Goal: Task Accomplishment & Management: Manage account settings

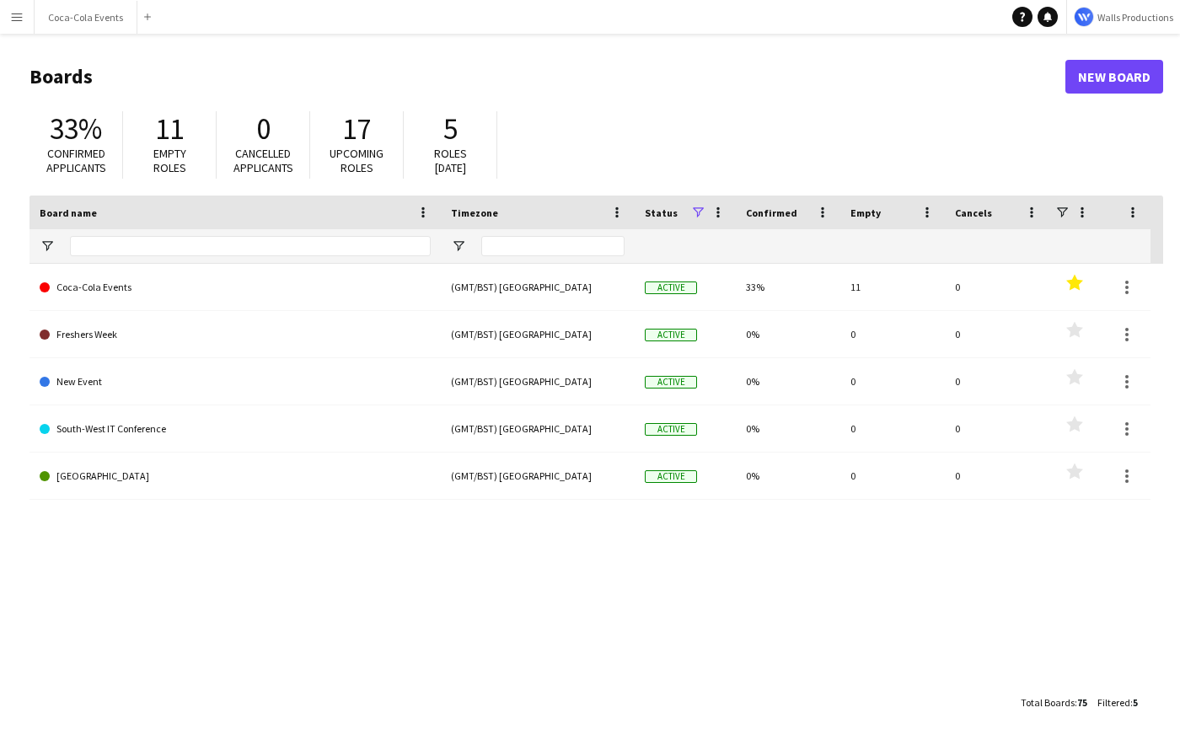
click at [13, 18] on app-icon "Menu" at bounding box center [16, 16] width 13 height 13
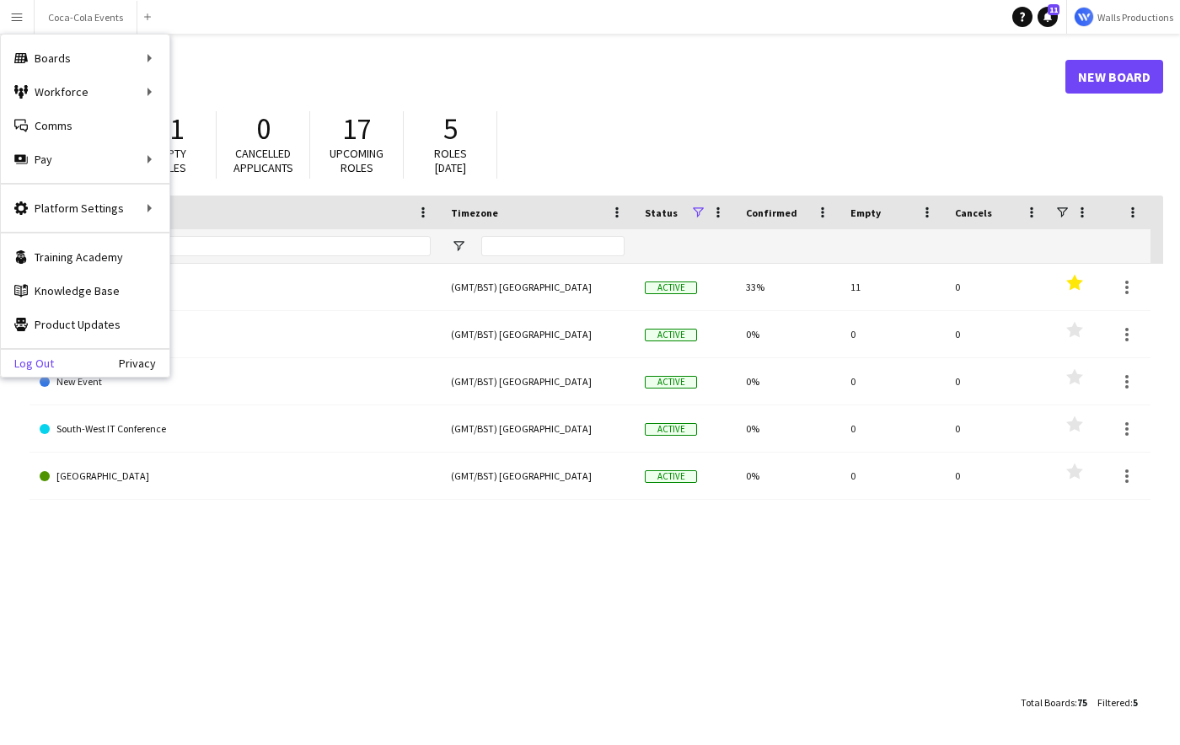
click at [38, 362] on link "Log Out" at bounding box center [27, 363] width 53 height 13
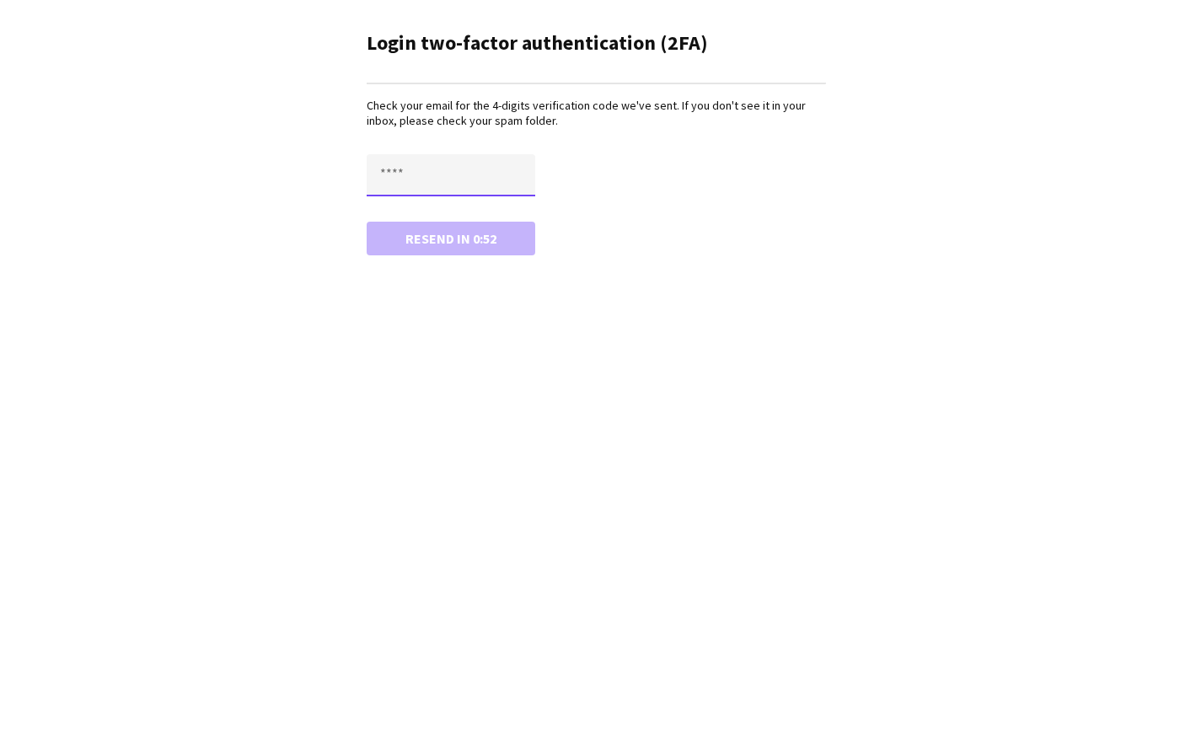
click at [411, 172] on input "text" at bounding box center [451, 175] width 169 height 42
paste input "****"
type input "****"
click at [395, 245] on button "Confirm" at bounding box center [451, 239] width 169 height 34
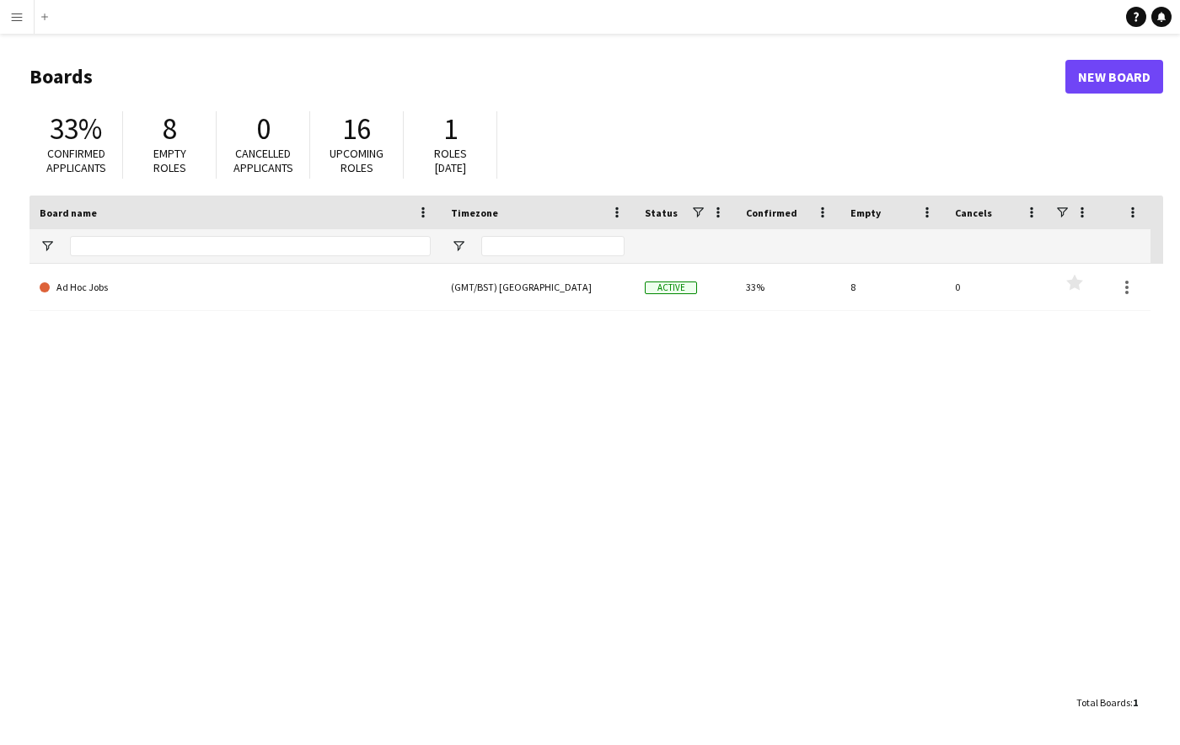
click at [73, 438] on div "Ad Hoc Jobs (GMT/BST) [GEOGRAPHIC_DATA] Active 33% 8 0 Favourites" at bounding box center [597, 475] width 1134 height 422
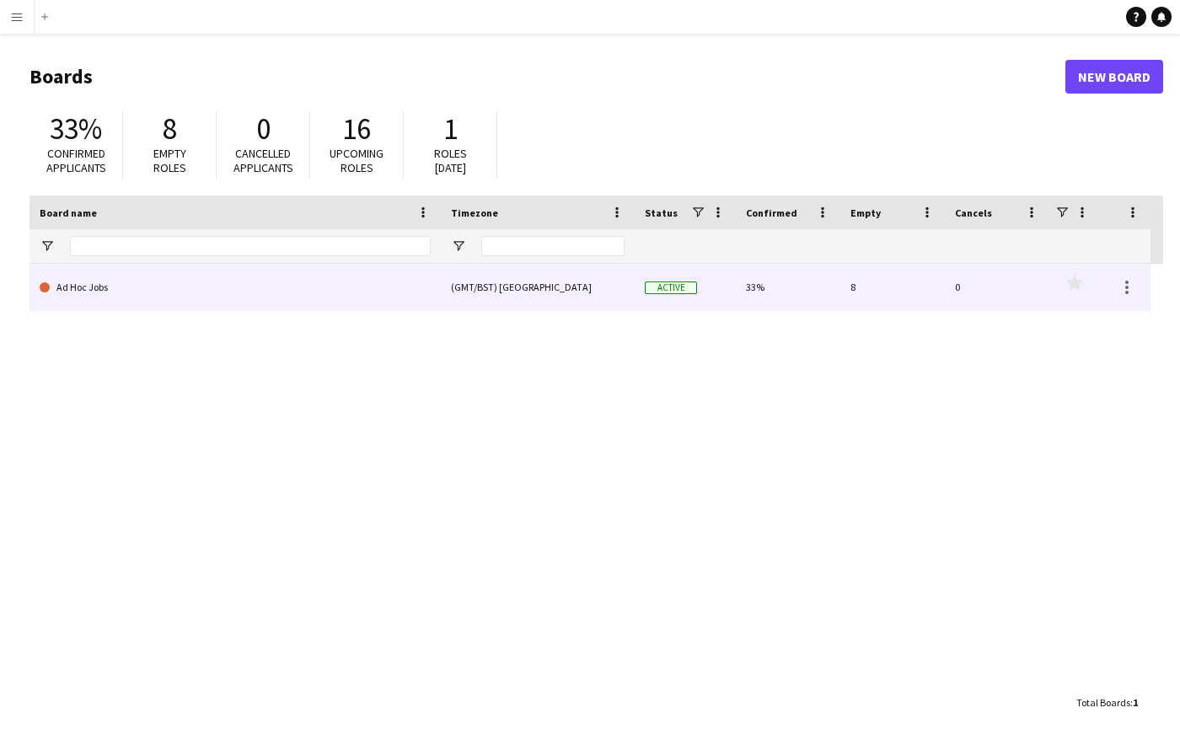
click at [91, 291] on link "Ad Hoc Jobs" at bounding box center [235, 287] width 391 height 47
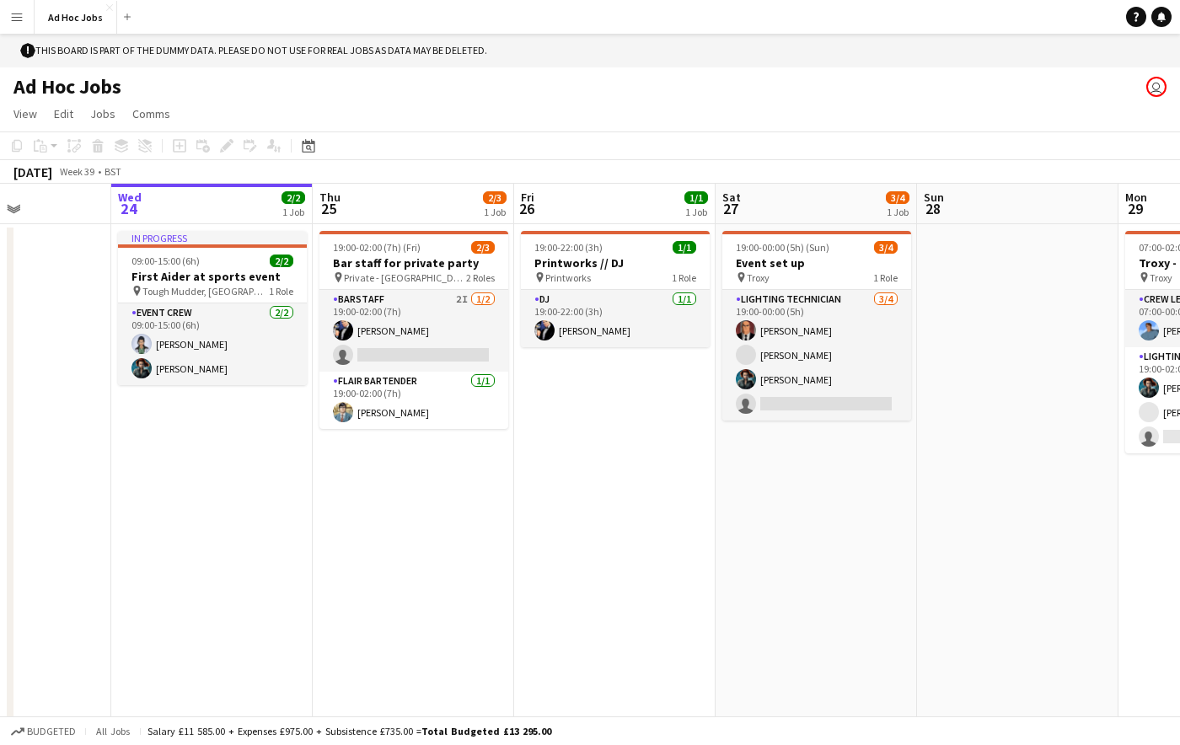
scroll to position [0, 492]
click at [27, 19] on button "Menu" at bounding box center [17, 17] width 34 height 34
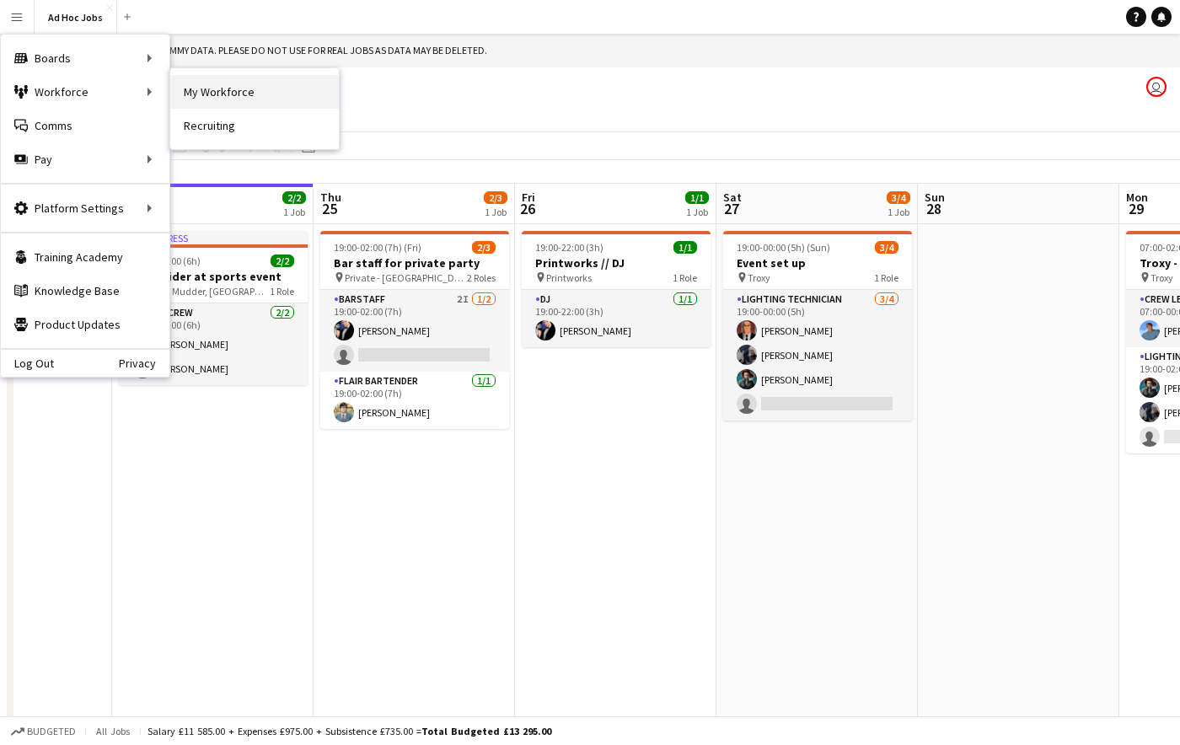
click at [228, 94] on link "My Workforce" at bounding box center [254, 92] width 169 height 34
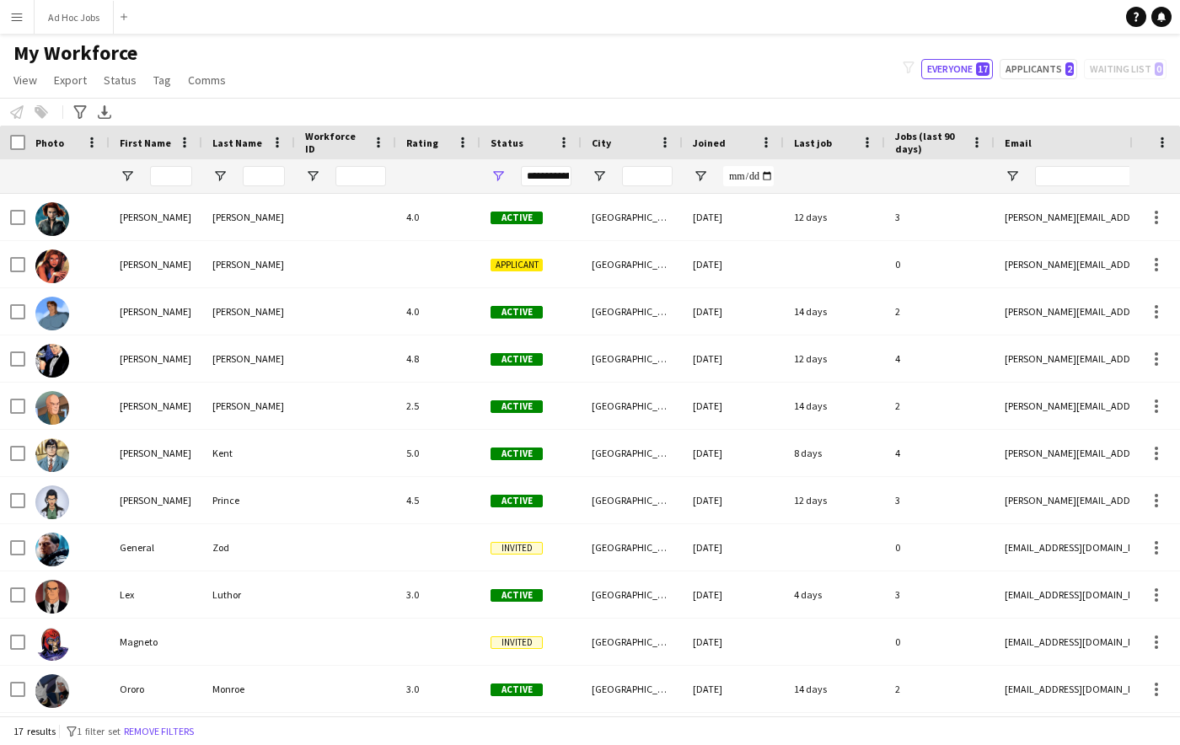
click at [13, 18] on app-icon "Menu" at bounding box center [16, 16] width 13 height 13
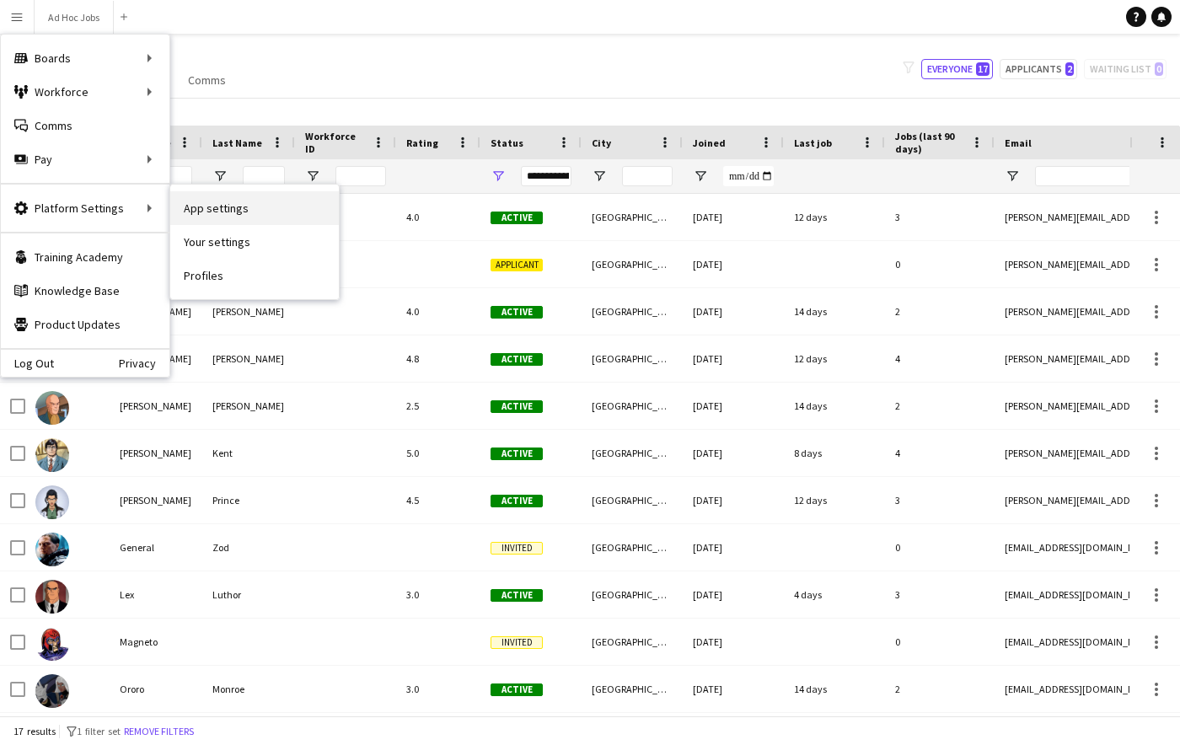
click at [228, 212] on link "App settings" at bounding box center [254, 208] width 169 height 34
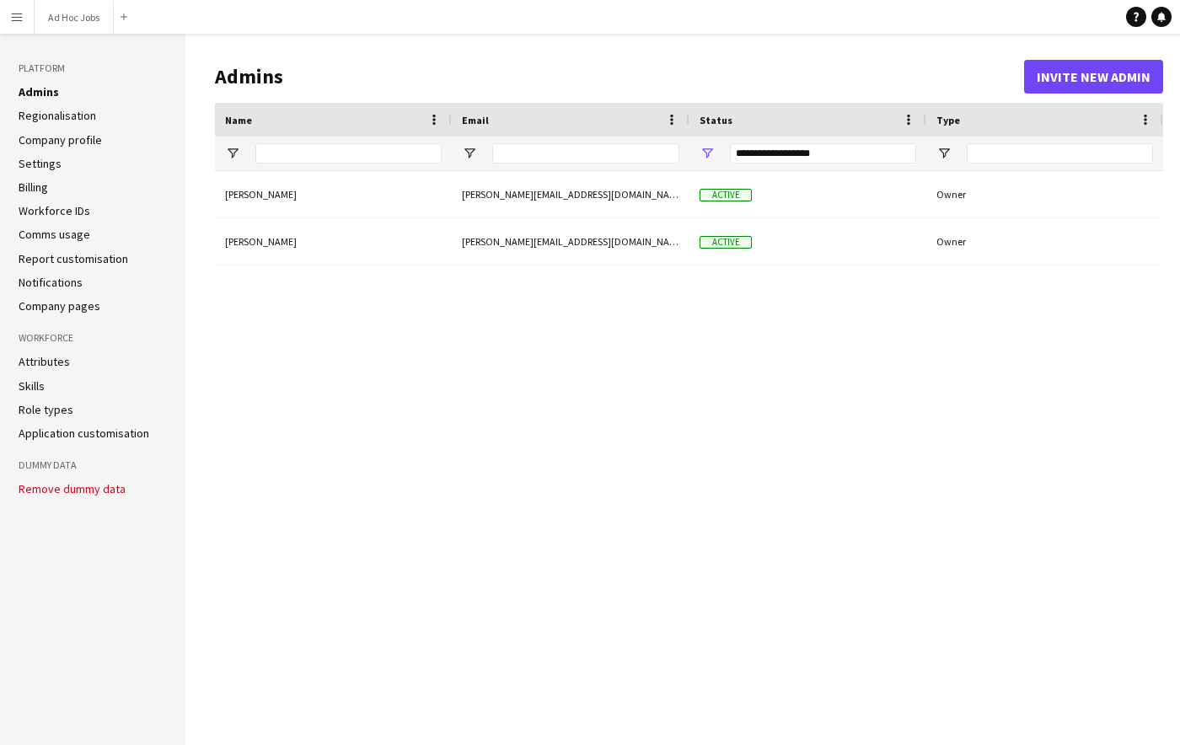
click at [20, 14] on app-icon "Menu" at bounding box center [16, 16] width 13 height 13
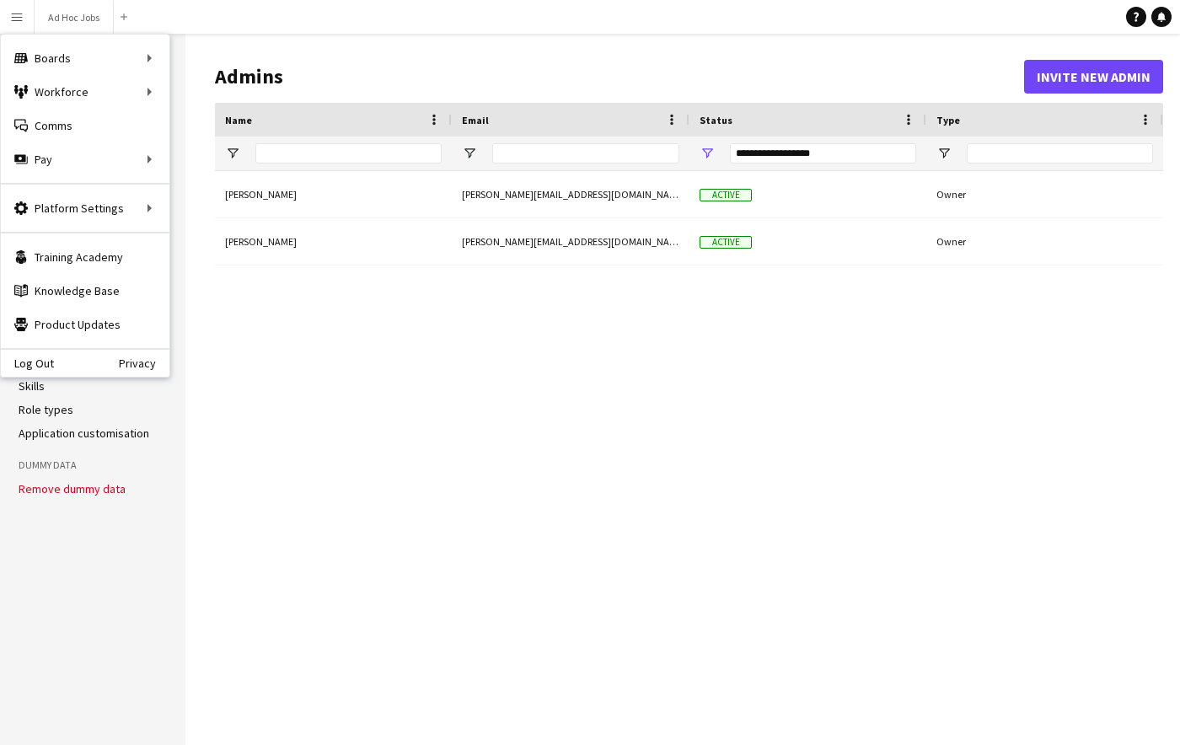
click at [274, 381] on div "Peter Parker peter+demo-c0bkd@liveforce.co Active Owner Tabitha Nielsen tabitha…" at bounding box center [689, 445] width 948 height 548
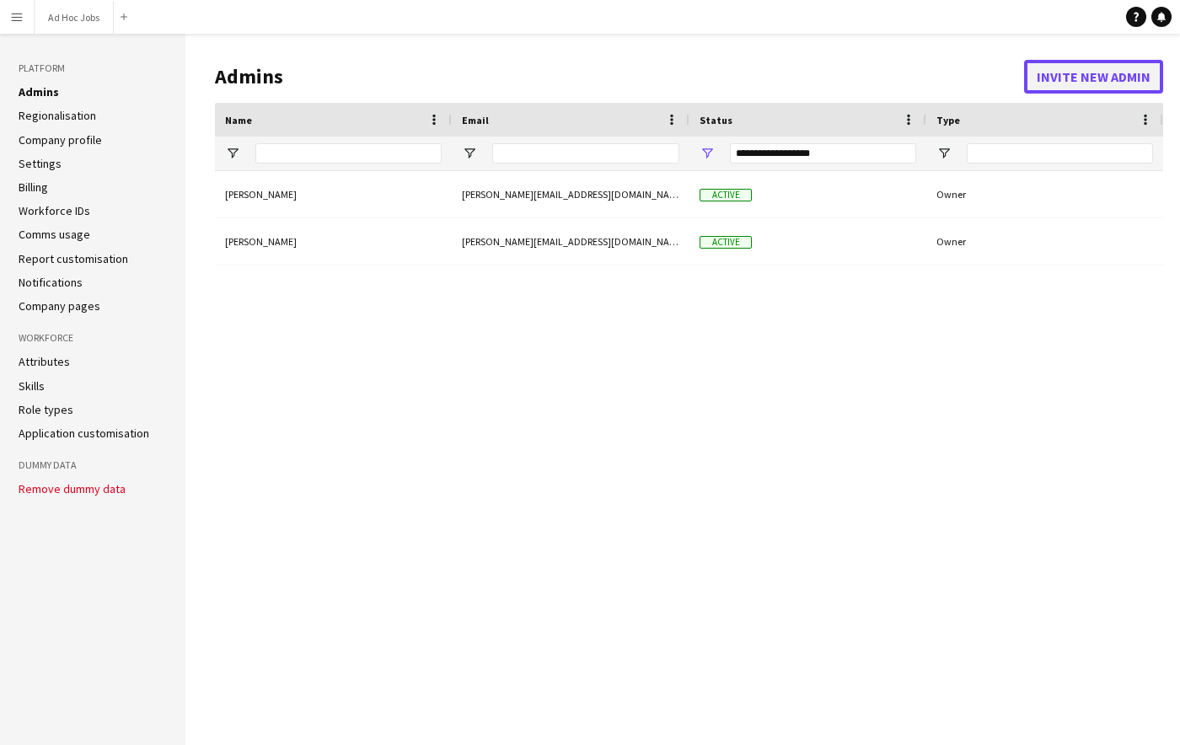
click at [1068, 88] on button "Invite new admin" at bounding box center [1093, 77] width 139 height 34
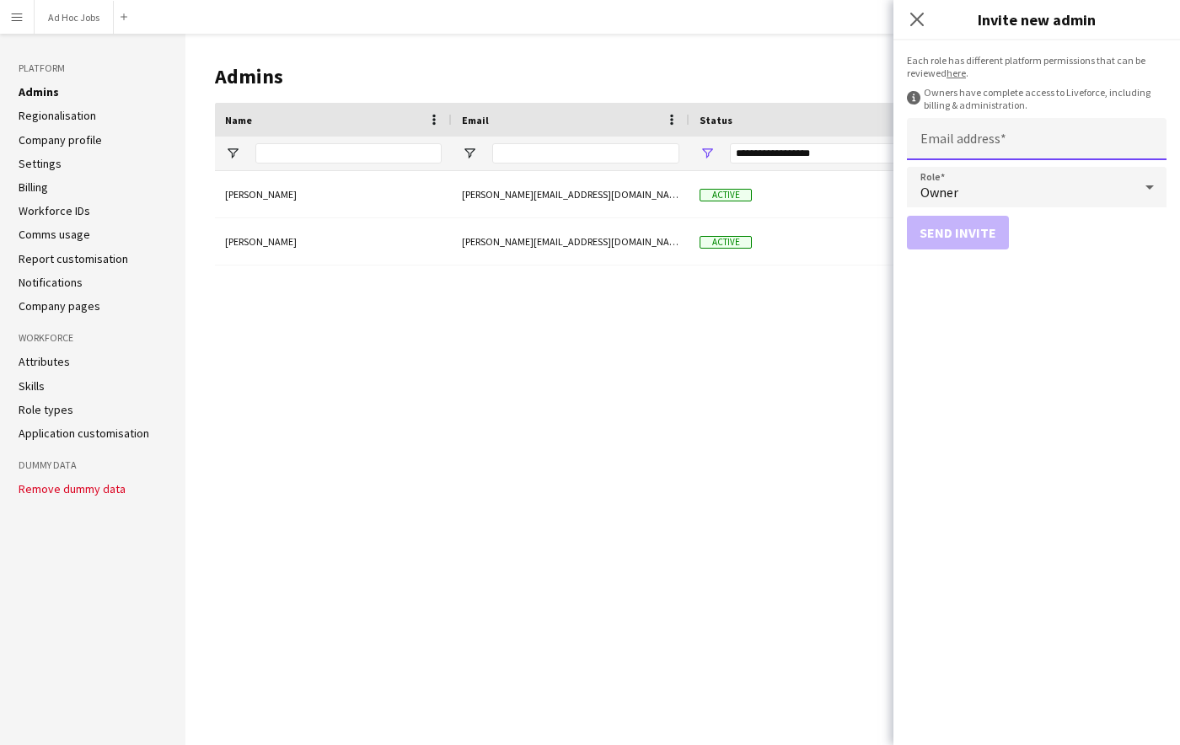
click at [980, 142] on input "Email address" at bounding box center [1037, 139] width 260 height 42
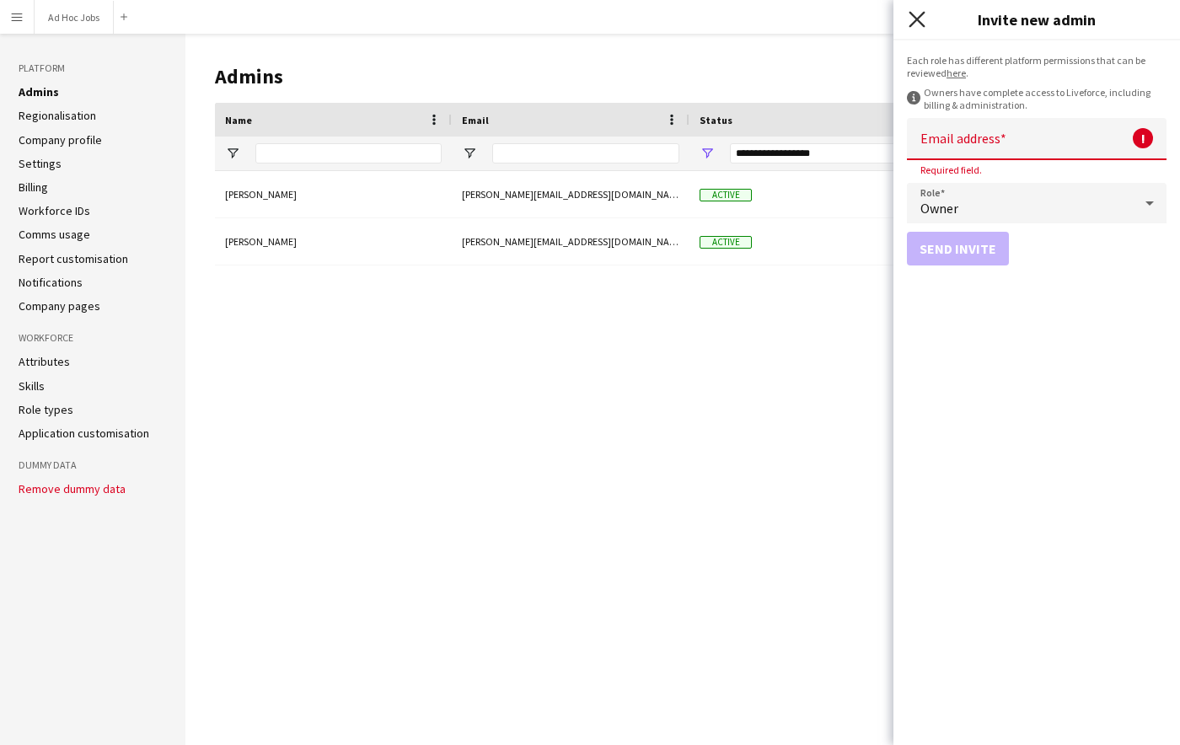
click at [922, 19] on icon "Close pop-in" at bounding box center [917, 19] width 16 height 16
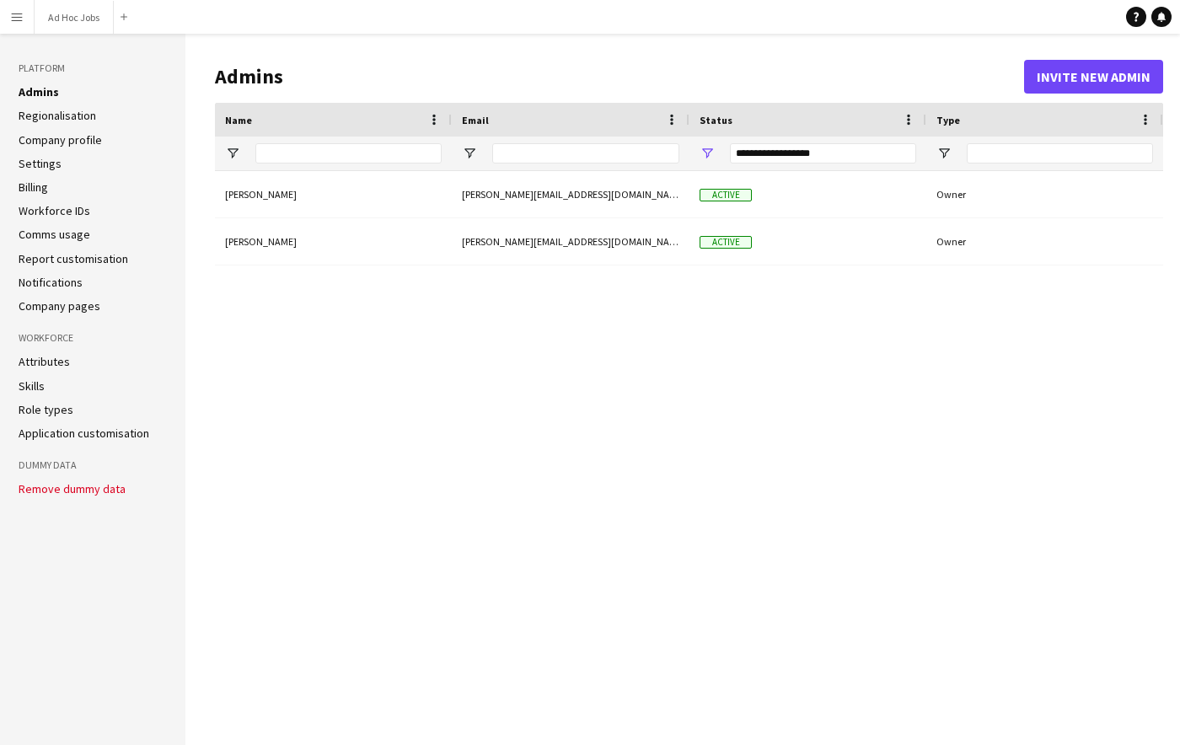
click at [555, 384] on div "Peter Parker peter+demo-c0bkd@liveforce.co Active Owner Tabitha Nielsen tabitha…" at bounding box center [689, 445] width 948 height 548
click at [408, 432] on div "Peter Parker peter+demo-c0bkd@liveforce.co Active Owner Tabitha Nielsen tabitha…" at bounding box center [689, 445] width 948 height 548
click at [19, 23] on app-icon "Menu" at bounding box center [16, 16] width 13 height 13
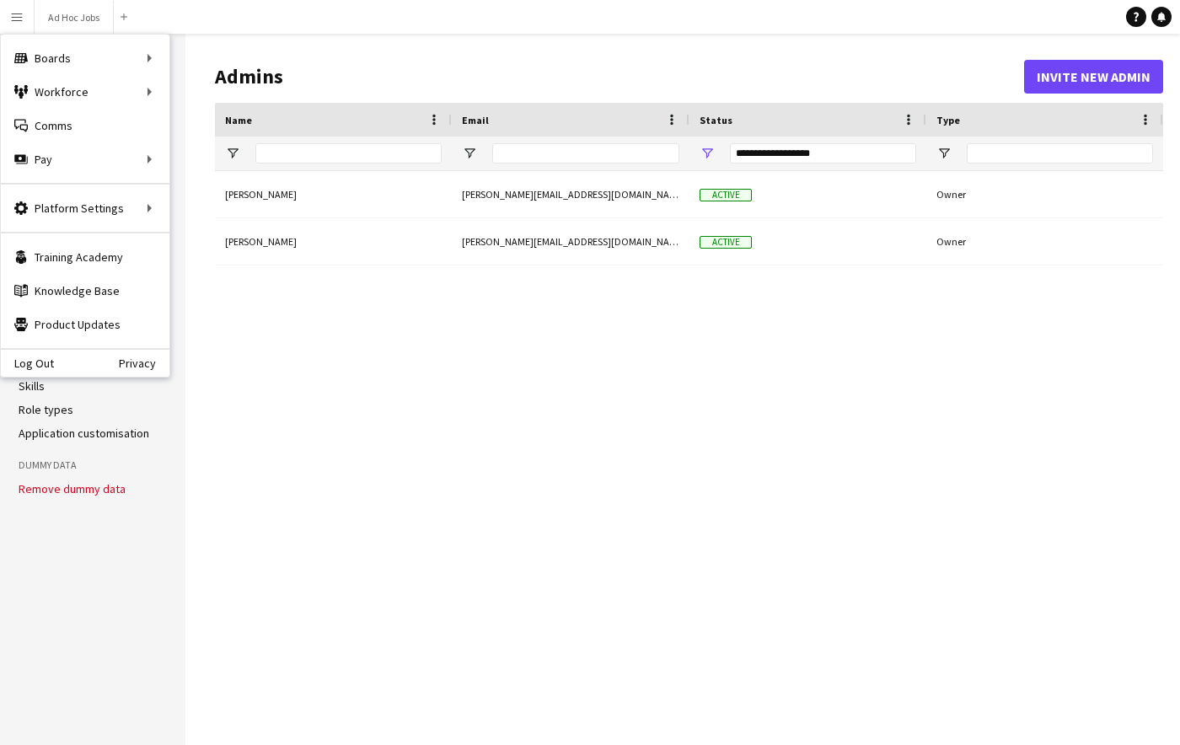
click at [486, 329] on div "Peter Parker peter+demo-c0bkd@liveforce.co Active Owner Tabitha Nielsen tabitha…" at bounding box center [689, 445] width 948 height 548
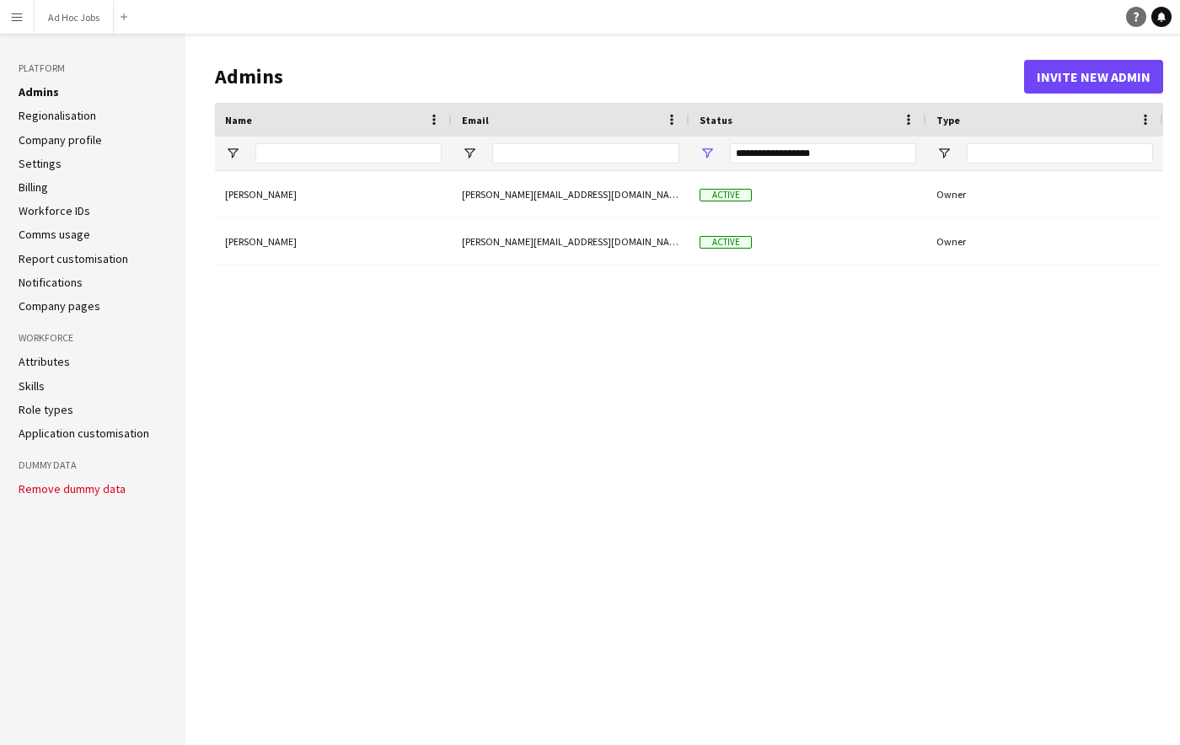
click at [1136, 17] on icon at bounding box center [1136, 17] width 5 height 9
click at [21, 19] on app-icon "Menu" at bounding box center [16, 16] width 13 height 13
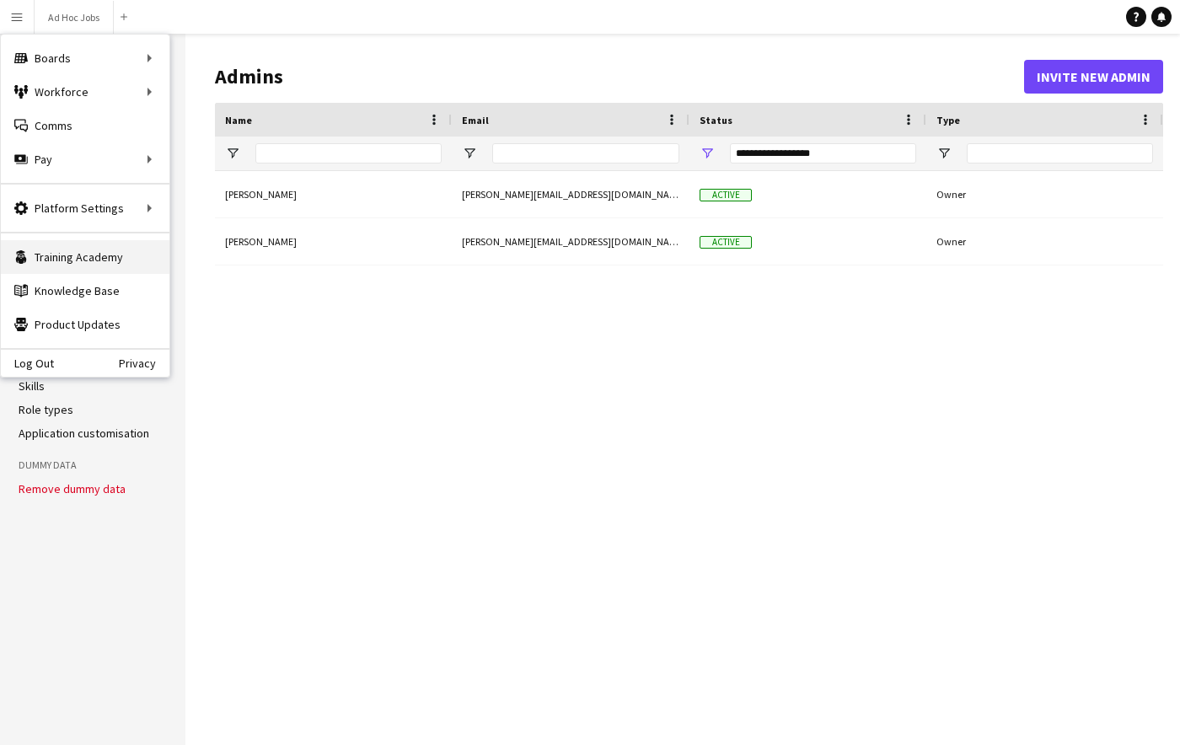
click at [73, 260] on link "Training Academy Training Academy" at bounding box center [85, 257] width 169 height 34
click at [72, 286] on link "Knowledge Base Knowledge Base" at bounding box center [85, 291] width 169 height 34
click at [363, 534] on div "Peter Parker peter+demo-c0bkd@liveforce.co Active Owner Tabitha Nielsen tabitha…" at bounding box center [689, 445] width 948 height 548
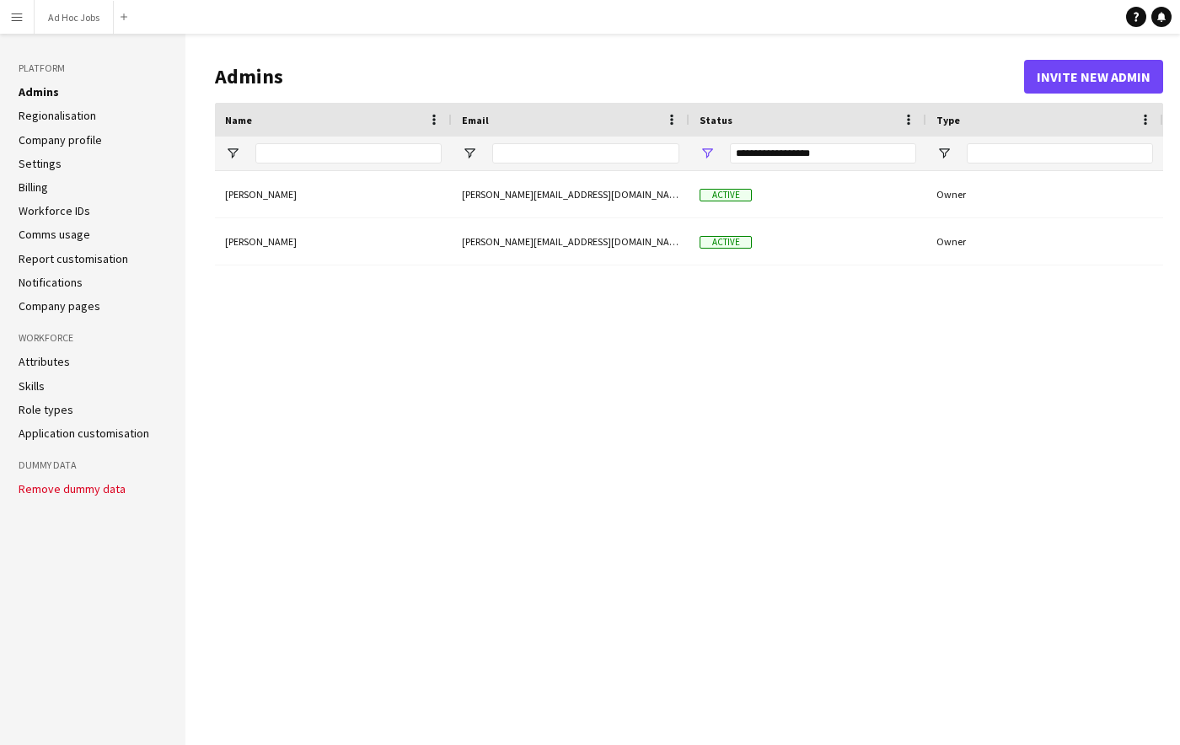
click at [11, 12] on app-icon "Menu" at bounding box center [16, 16] width 13 height 13
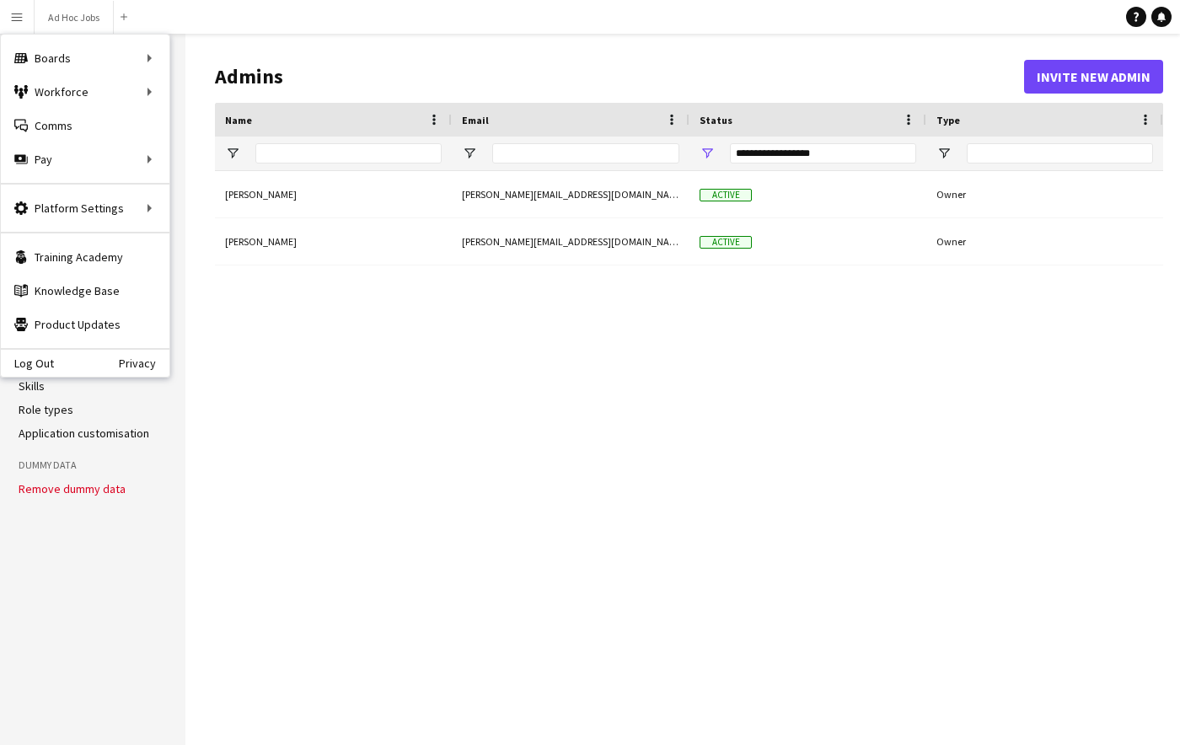
click at [43, 375] on div "Log Out Privacy" at bounding box center [85, 362] width 169 height 29
click at [39, 371] on div "Log Out Privacy" at bounding box center [85, 362] width 169 height 29
click at [36, 364] on link "Log Out" at bounding box center [27, 363] width 53 height 13
